Goal: Register for event/course

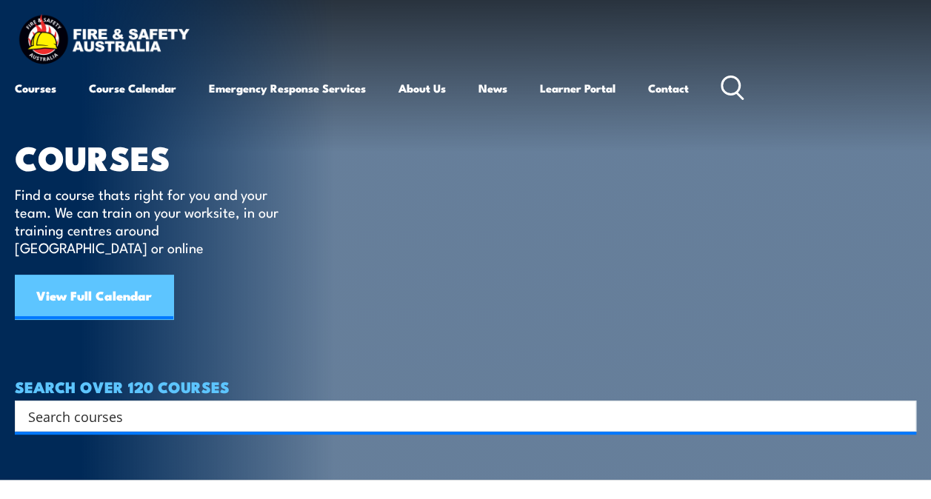
click at [107, 281] on link "View Full Calendar" at bounding box center [94, 297] width 159 height 44
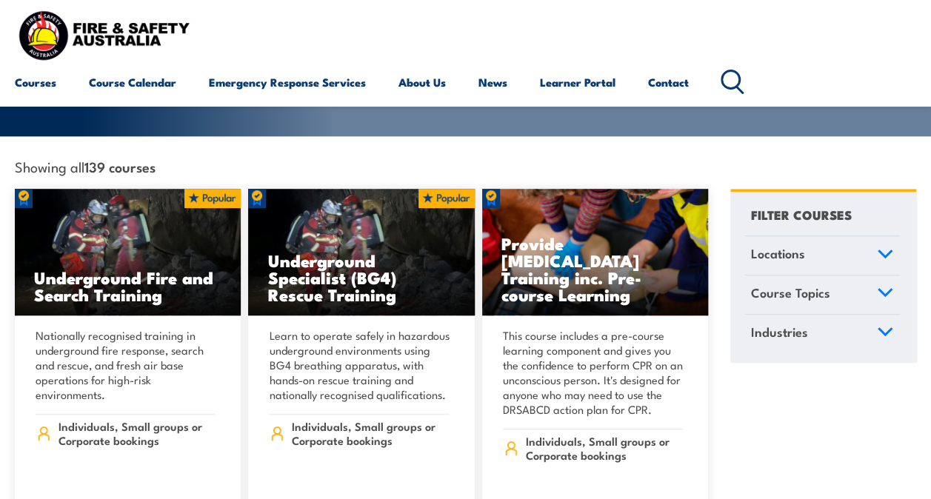
scroll to position [370, 0]
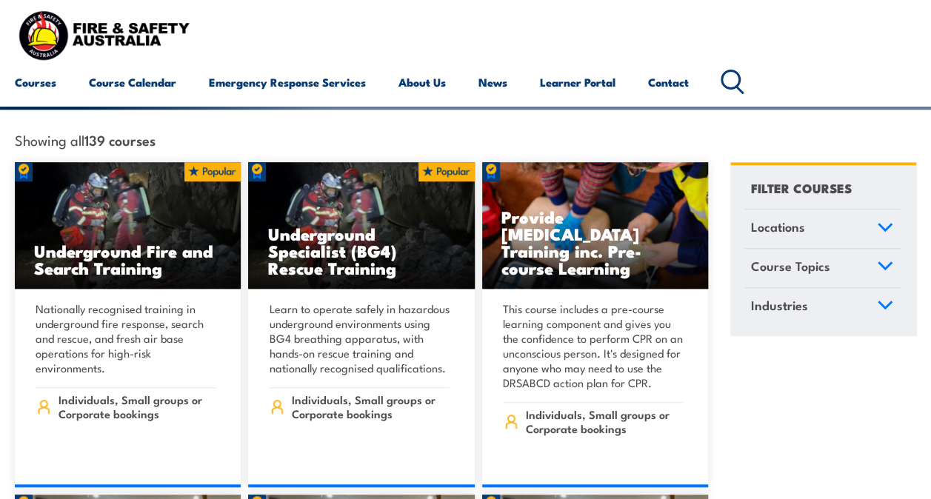
click at [804, 217] on span "Locations" at bounding box center [778, 227] width 54 height 20
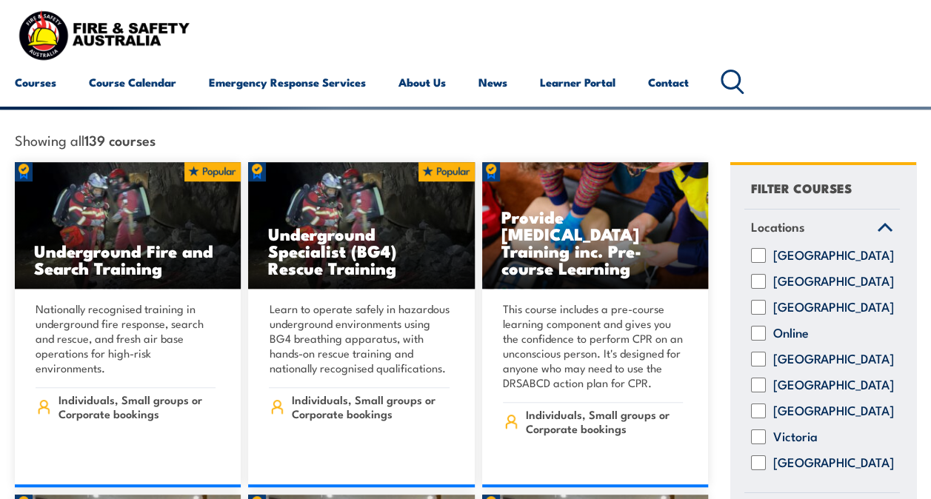
click at [762, 276] on input "New South Wales" at bounding box center [758, 281] width 15 height 15
checkbox input "true"
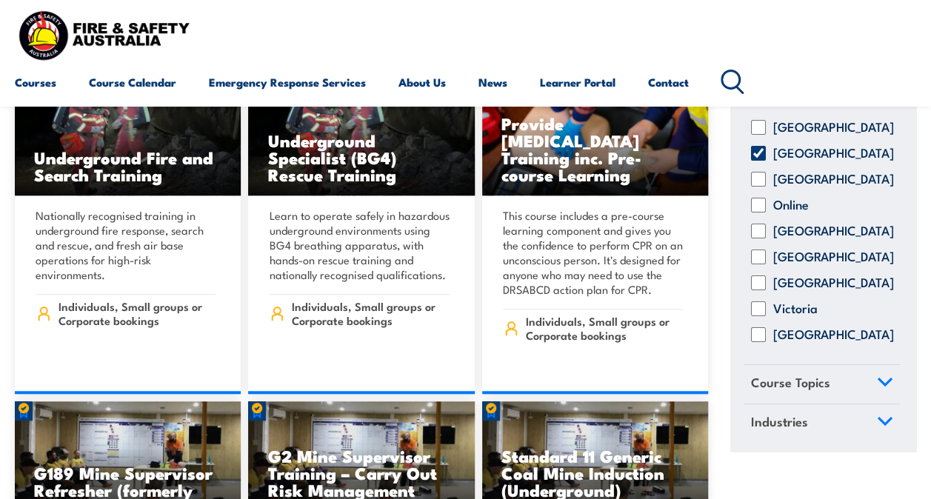
scroll to position [518, 0]
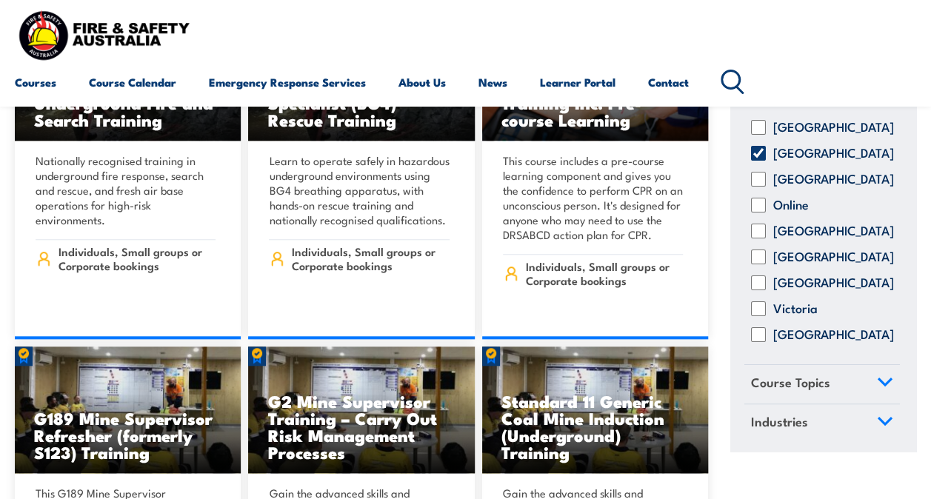
click at [840, 378] on link "Course Topics" at bounding box center [822, 385] width 156 height 39
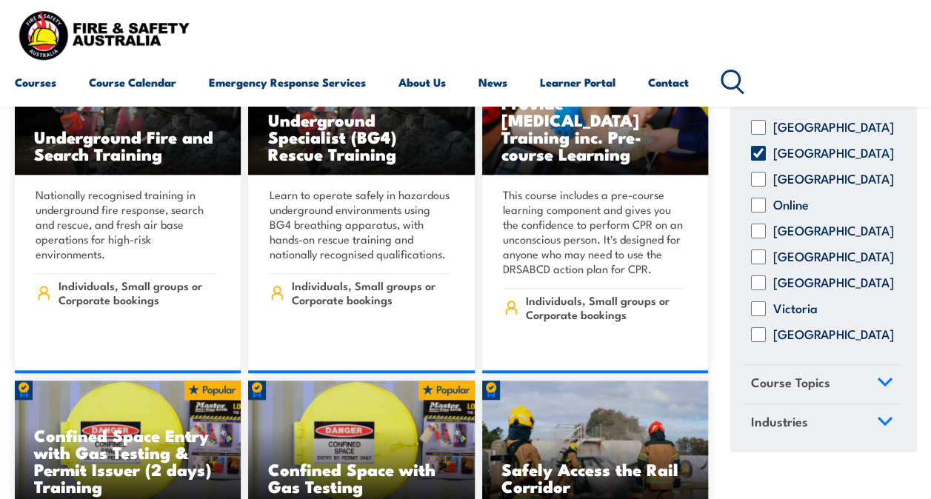
scroll to position [518, 0]
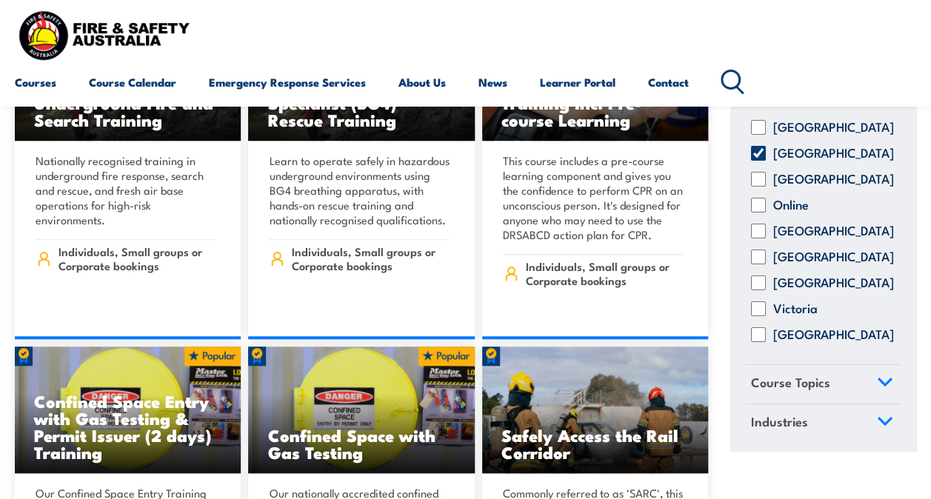
click at [847, 376] on link "Course Topics" at bounding box center [822, 385] width 156 height 39
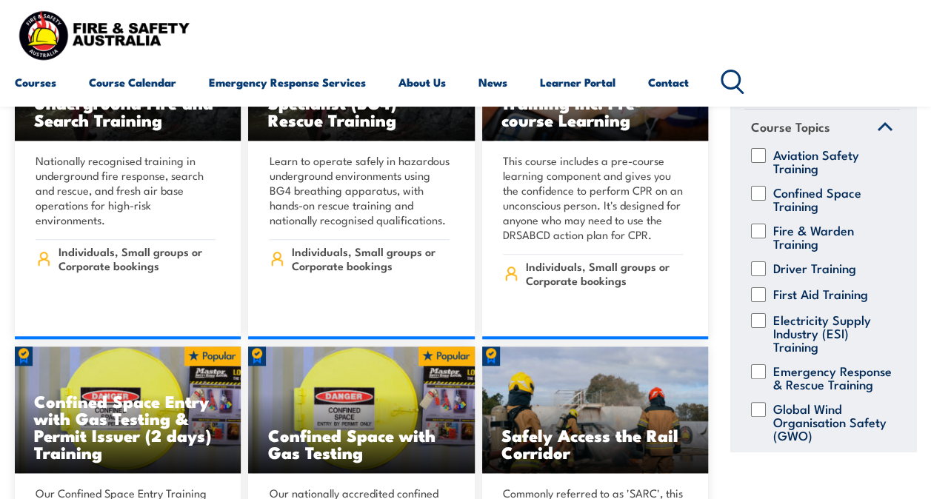
click at [759, 235] on input "Fire & Warden Training" at bounding box center [758, 231] width 15 height 15
checkbox input "true"
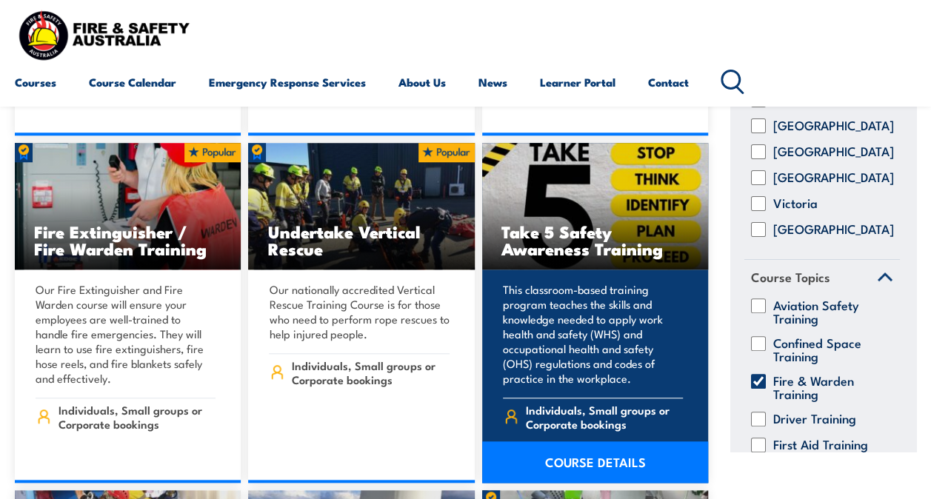
scroll to position [3333, 0]
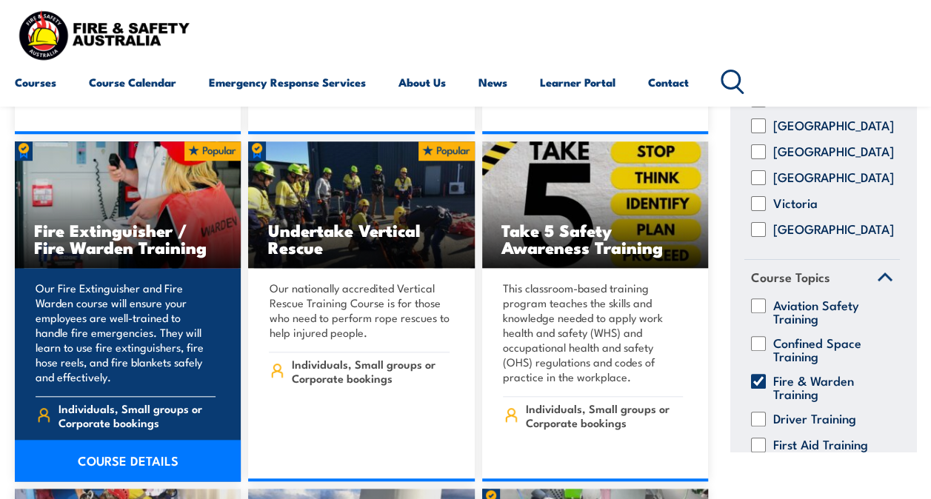
click at [97, 225] on h3 "Fire Extinguisher / Fire Warden Training" at bounding box center [127, 238] width 187 height 34
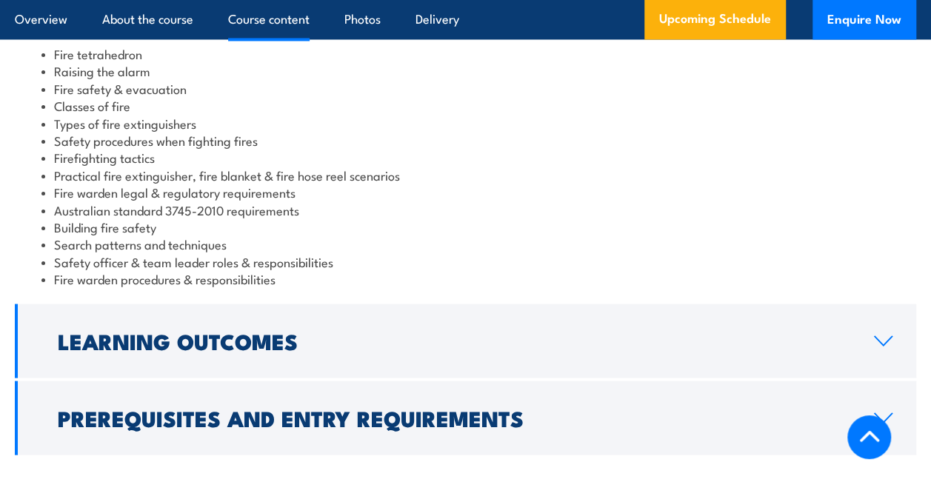
scroll to position [1333, 0]
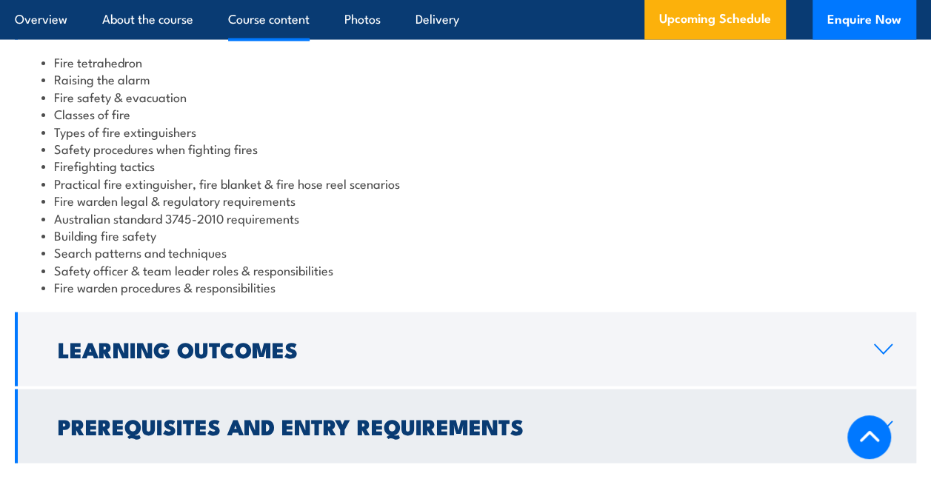
click at [478, 416] on h2 "Prerequisites and Entry Requirements" at bounding box center [454, 425] width 793 height 19
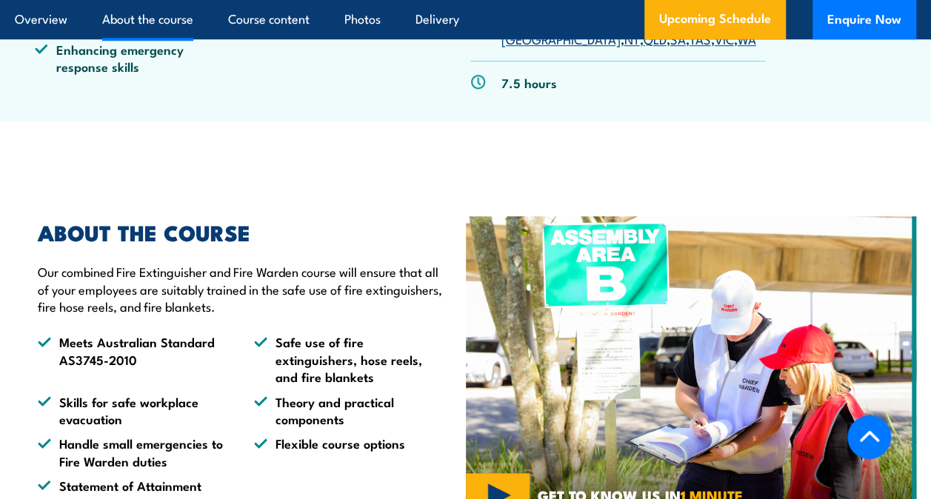
scroll to position [815, 0]
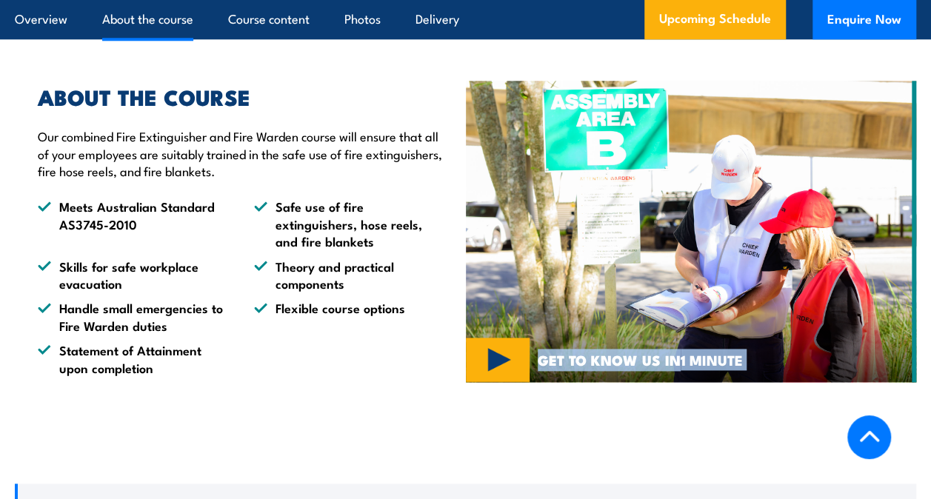
drag, startPoint x: 401, startPoint y: 417, endPoint x: 273, endPoint y: 396, distance: 129.9
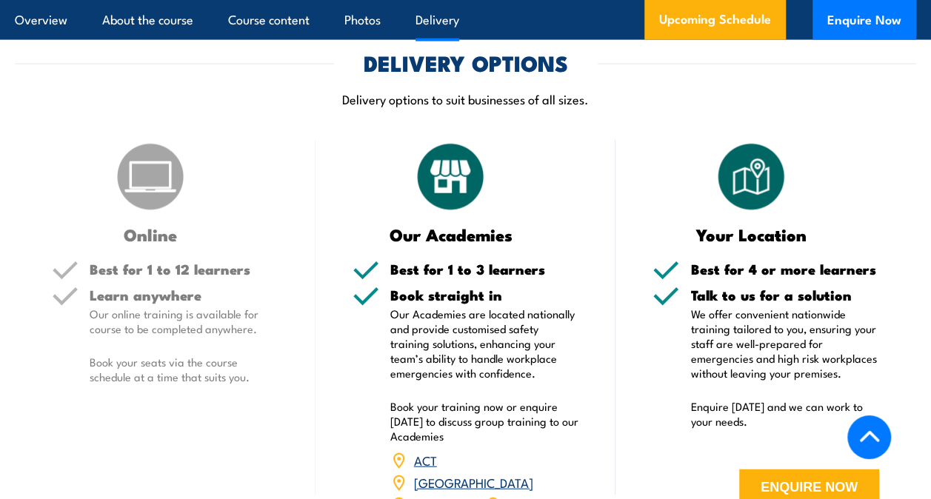
scroll to position [1852, 0]
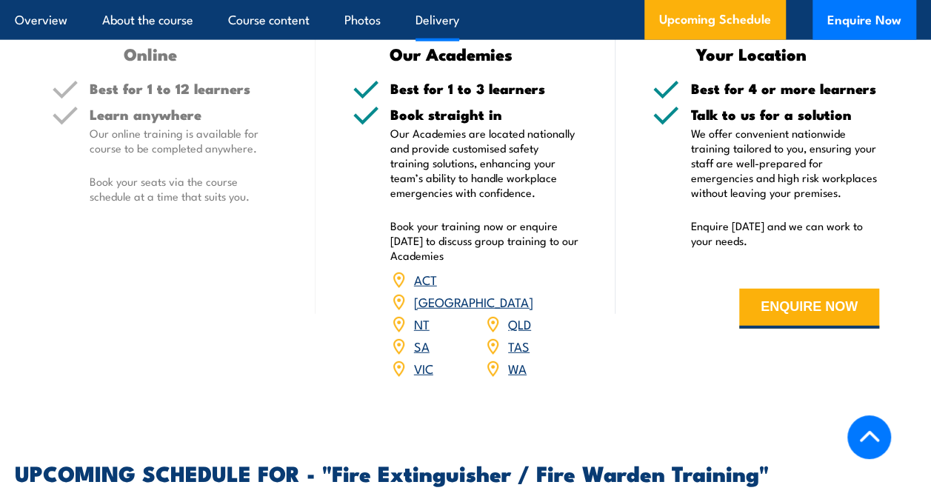
click at [529, 293] on link "NSW" at bounding box center [473, 302] width 119 height 18
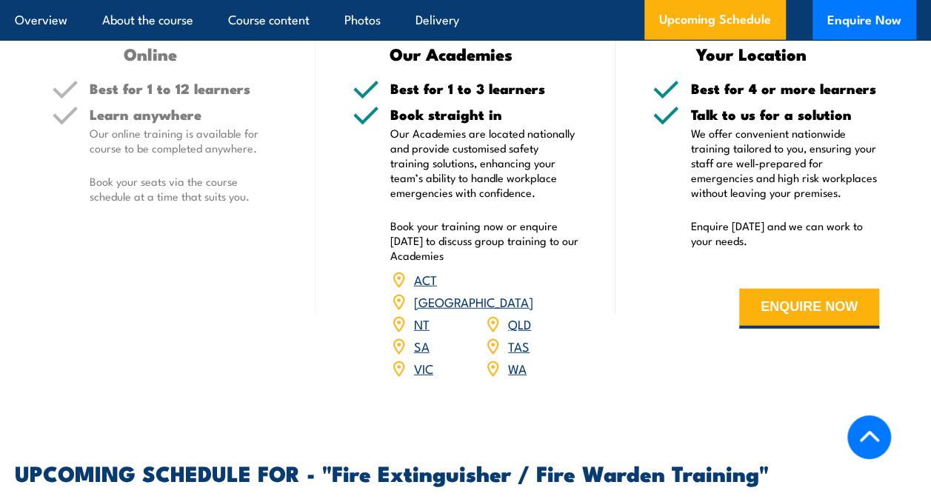
scroll to position [2222, 0]
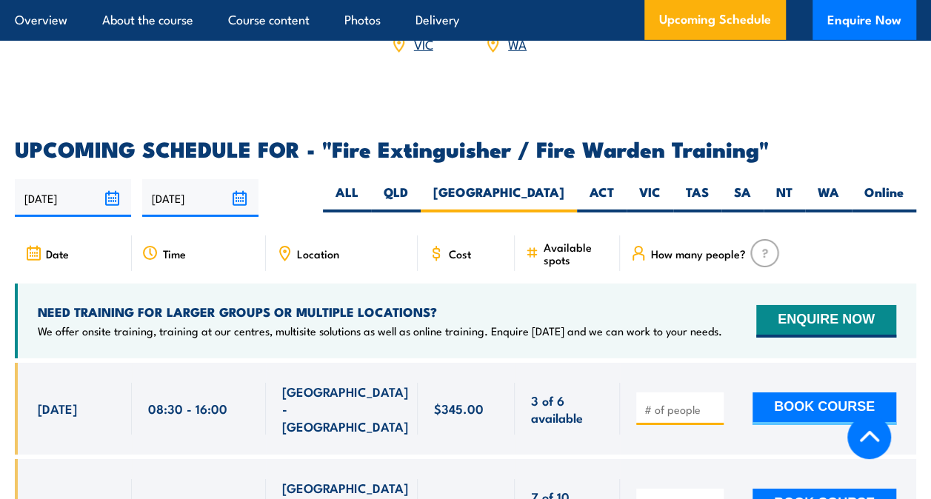
scroll to position [2412, 0]
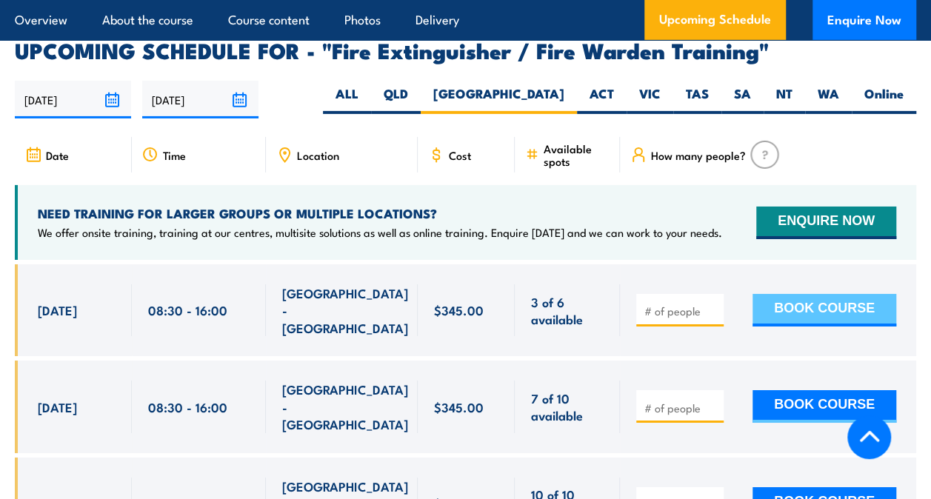
click at [858, 294] on button "BOOK COURSE" at bounding box center [825, 310] width 144 height 33
type input "1"
click at [711, 304] on input "1" at bounding box center [681, 311] width 74 height 15
click at [827, 294] on button "BOOK COURSE" at bounding box center [825, 310] width 144 height 33
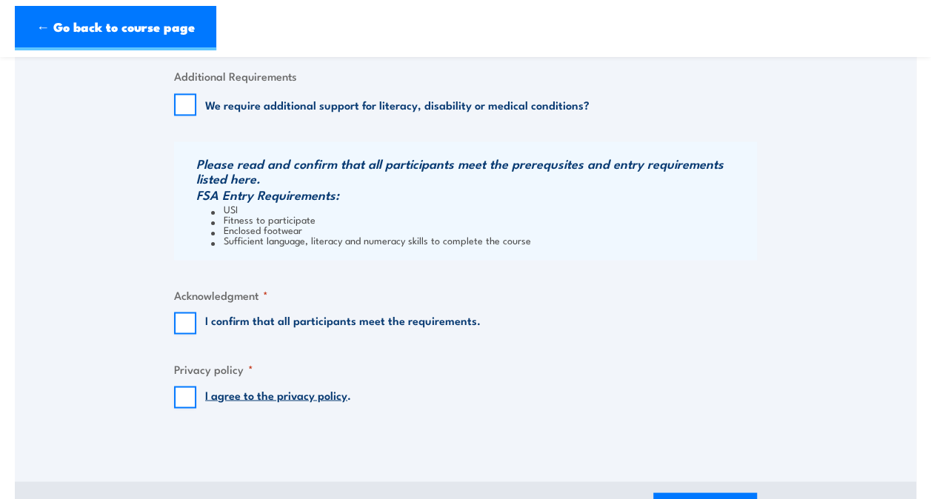
scroll to position [1111, 0]
